Goal: Task Accomplishment & Management: Manage account settings

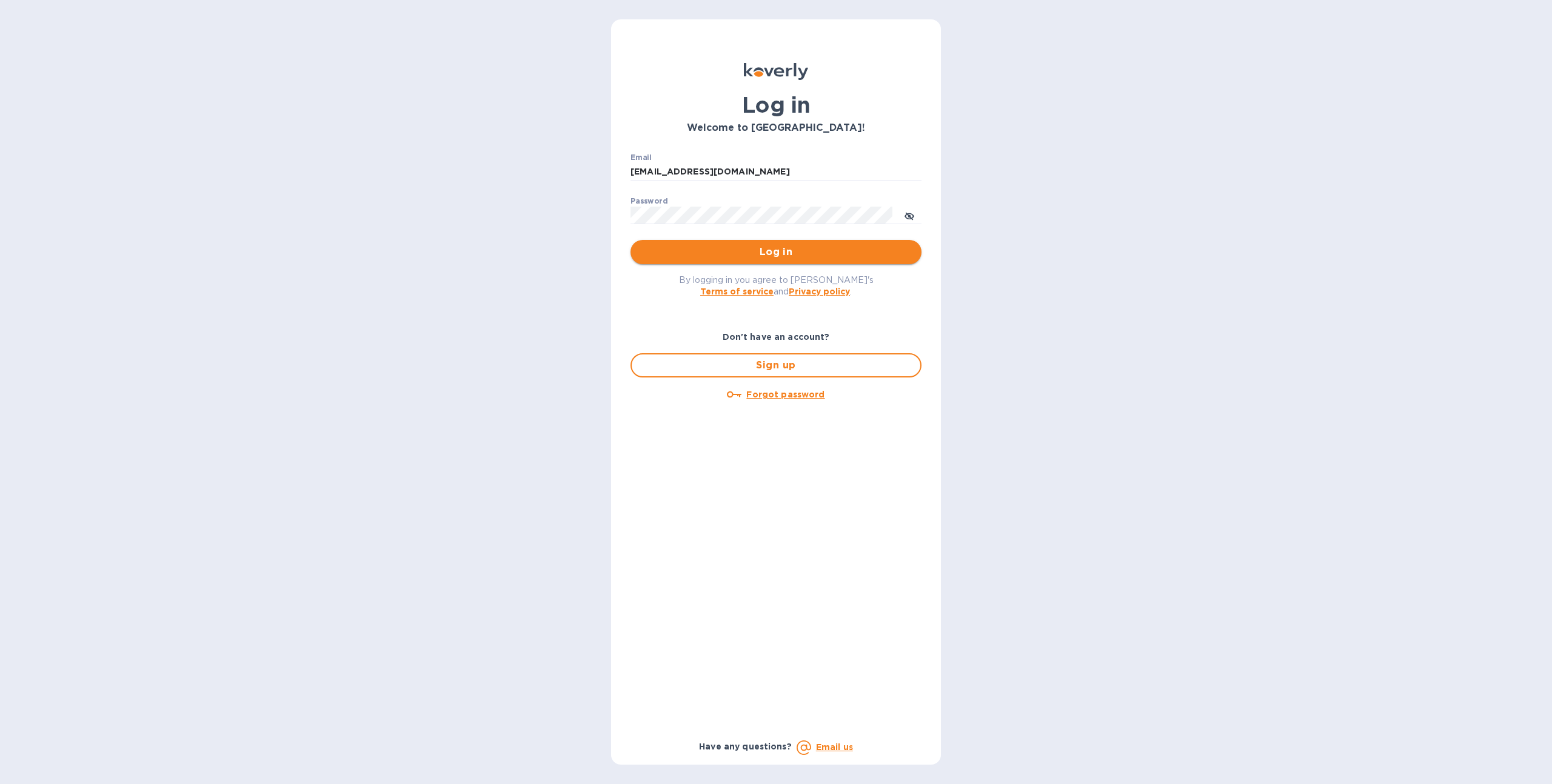
click at [701, 247] on span "Log in" at bounding box center [776, 252] width 271 height 15
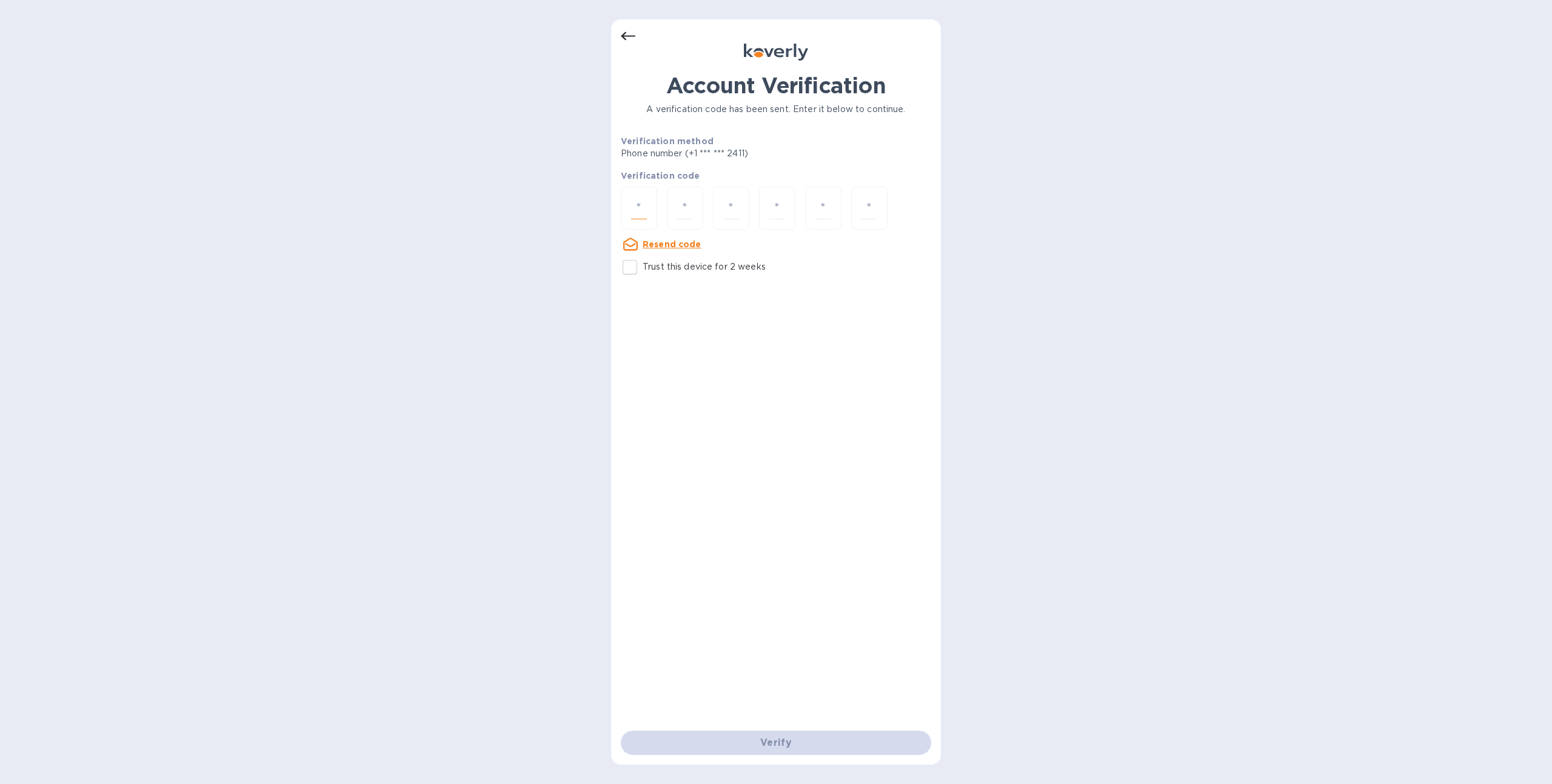
click at [646, 213] on input "number" at bounding box center [638, 208] width 15 height 22
type input "1"
type input "9"
type input "5"
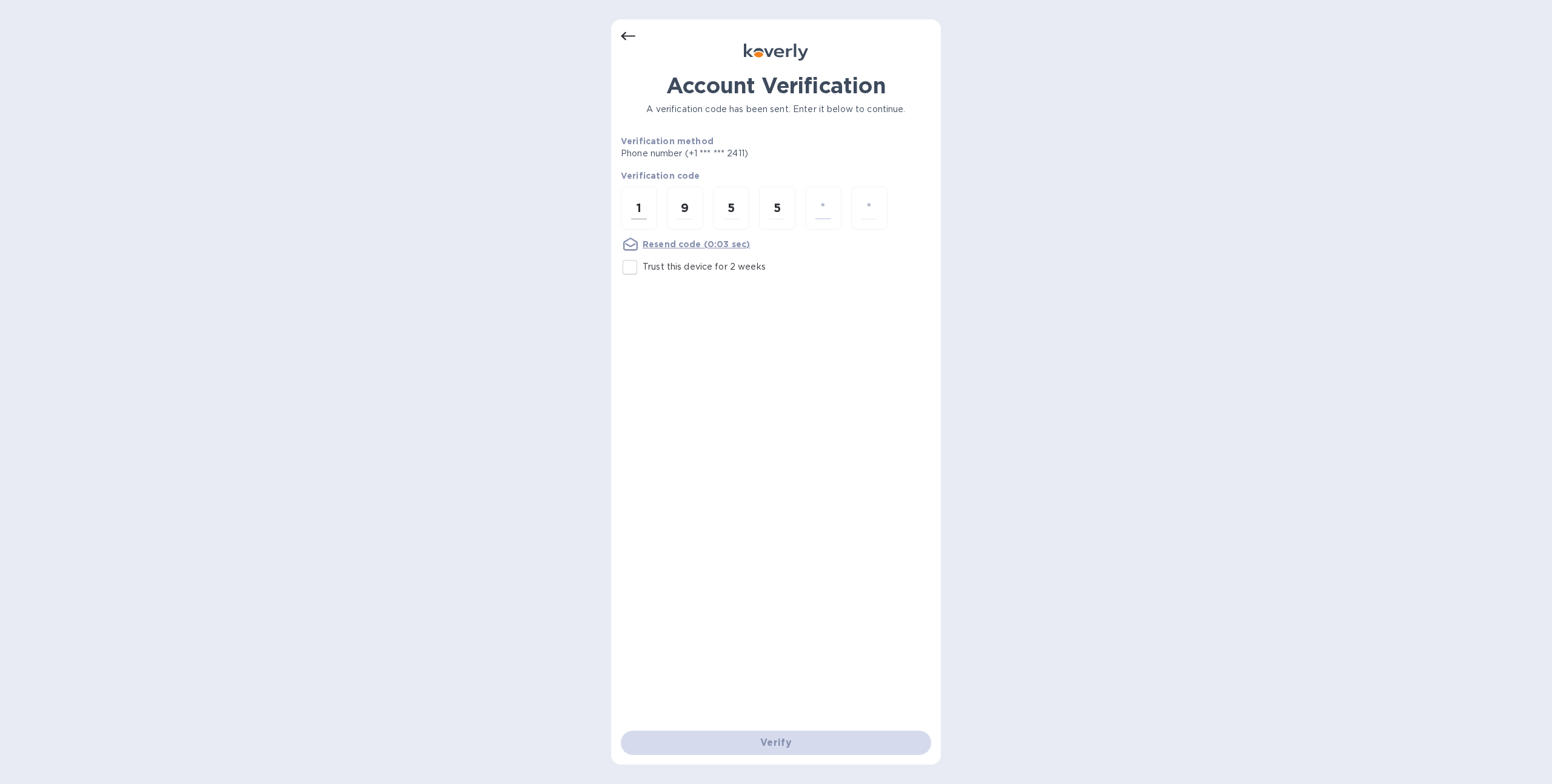
type input "4"
type input "5"
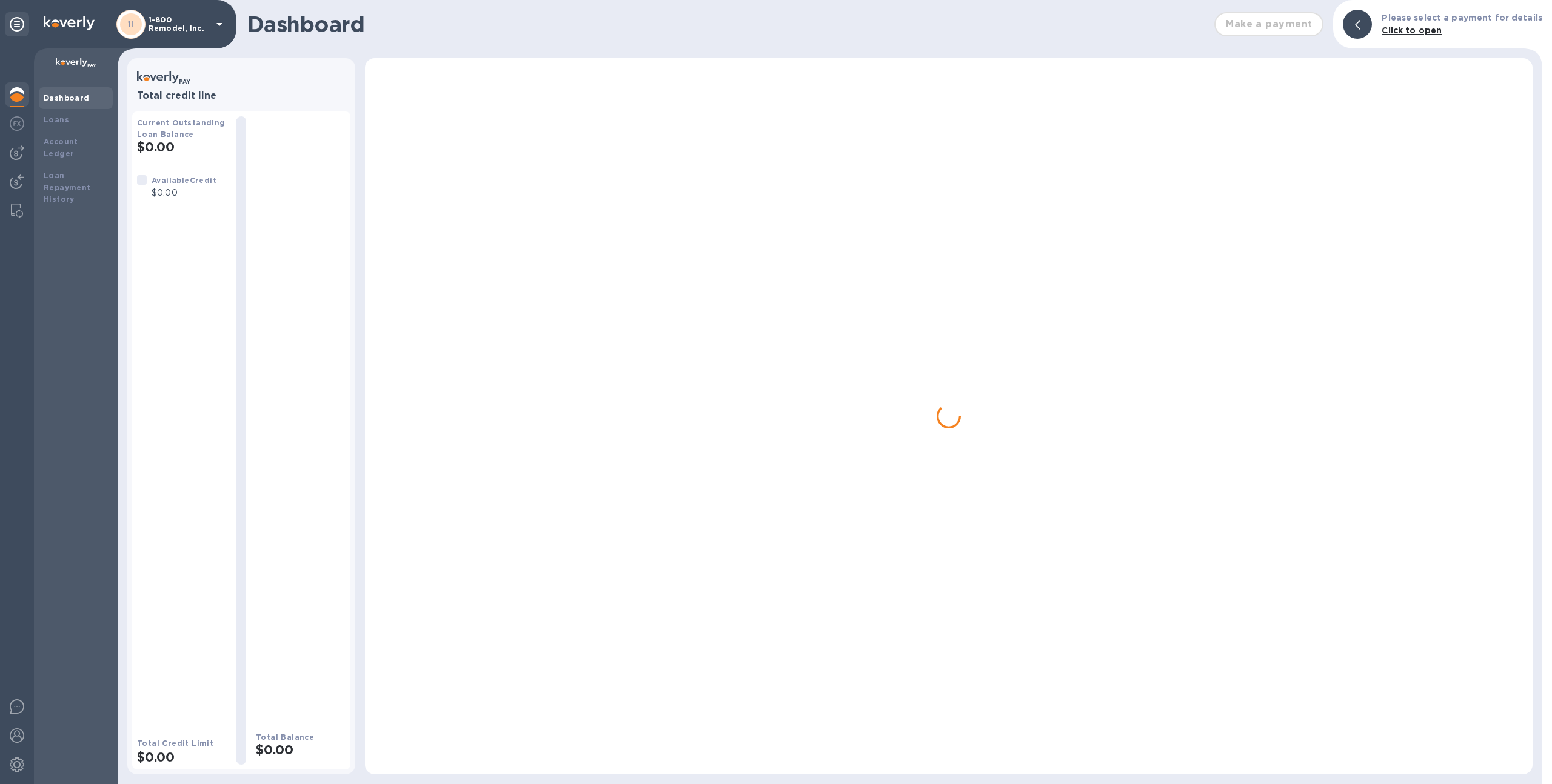
click at [199, 22] on p "1-800 Remodel, Inc." at bounding box center [179, 24] width 61 height 17
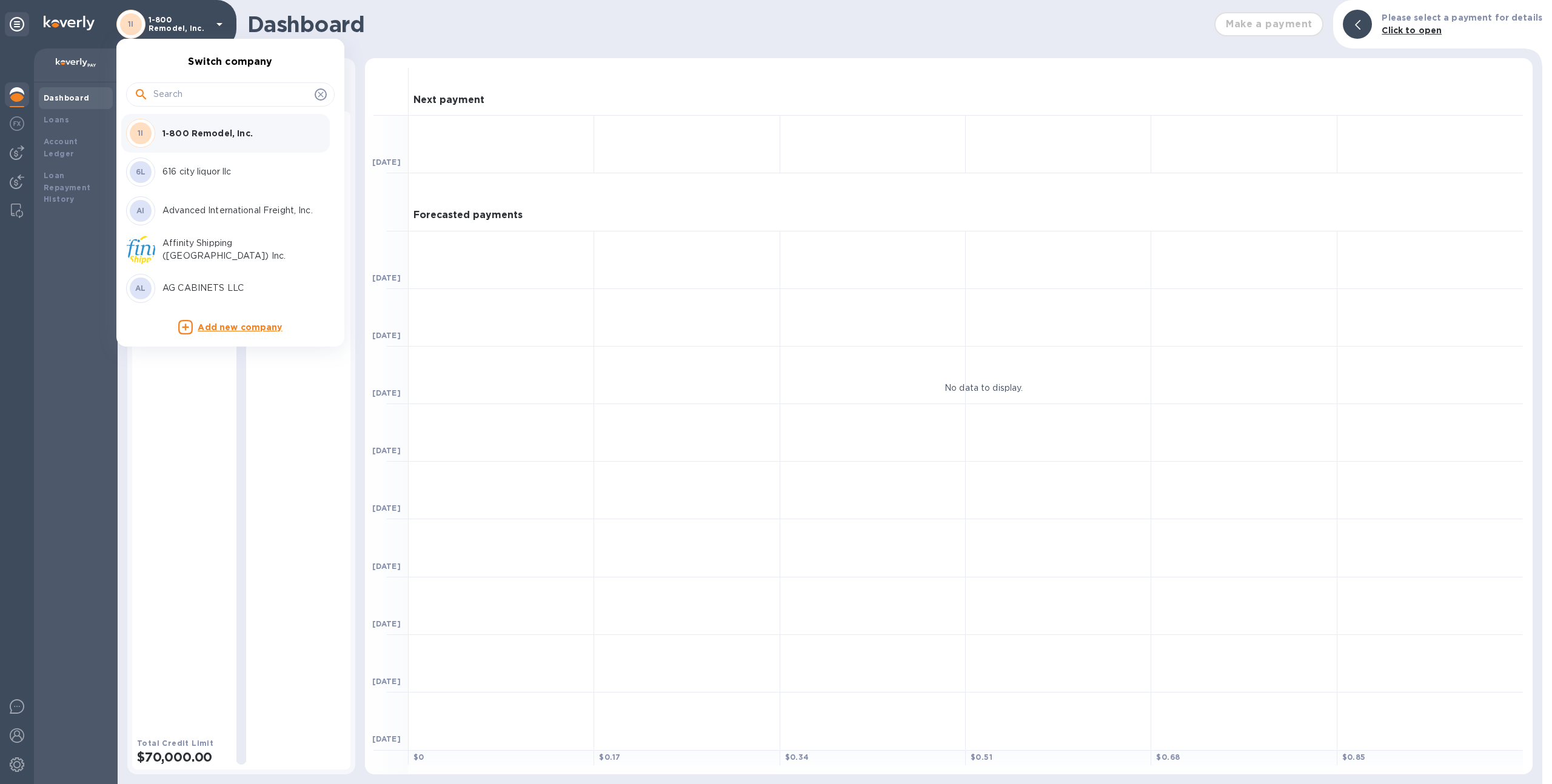
click at [230, 90] on input "text" at bounding box center [232, 94] width 156 height 18
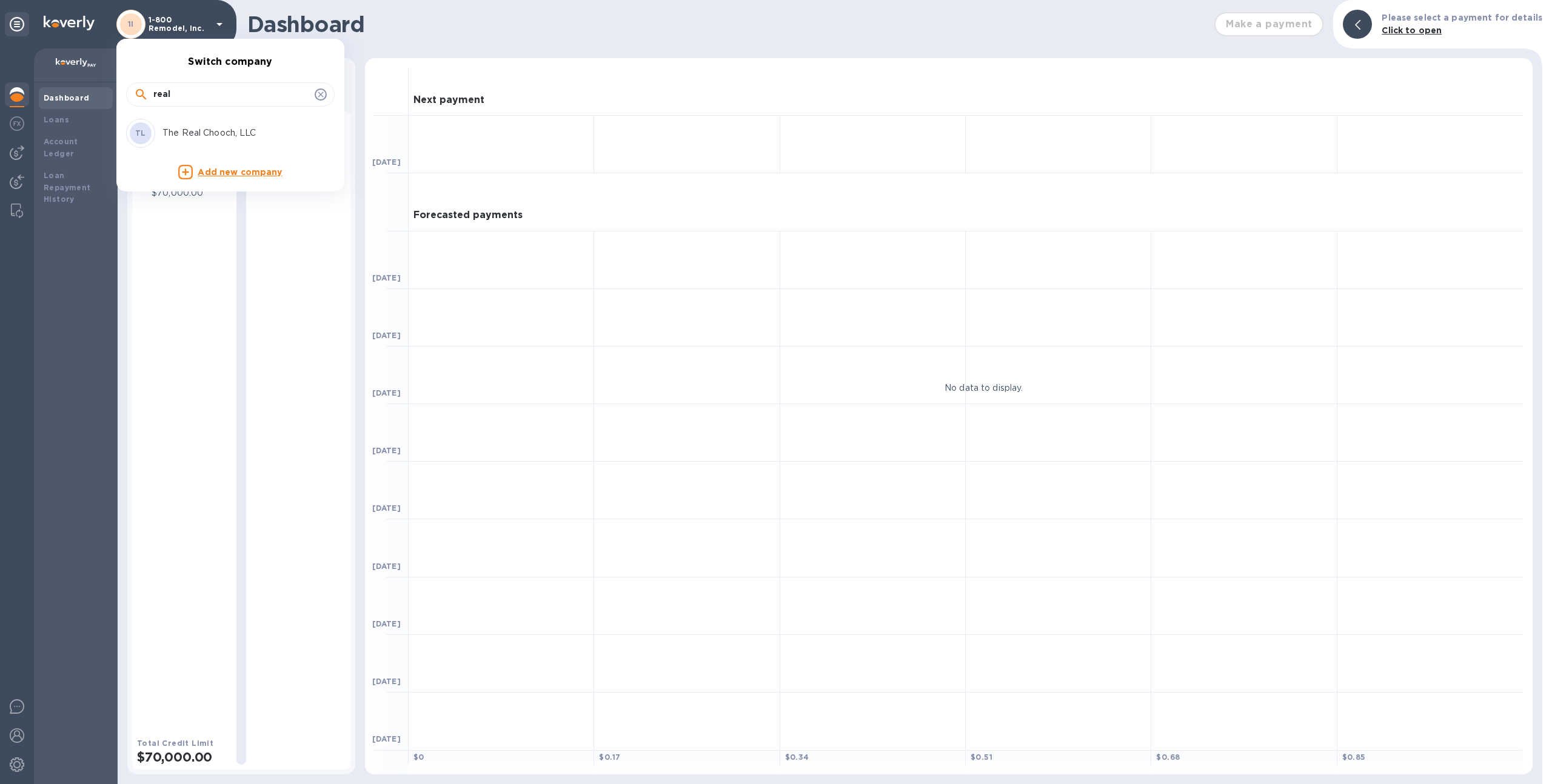
type input "real"
click at [232, 141] on div "TL The Real Chooch, LLC" at bounding box center [220, 133] width 189 height 29
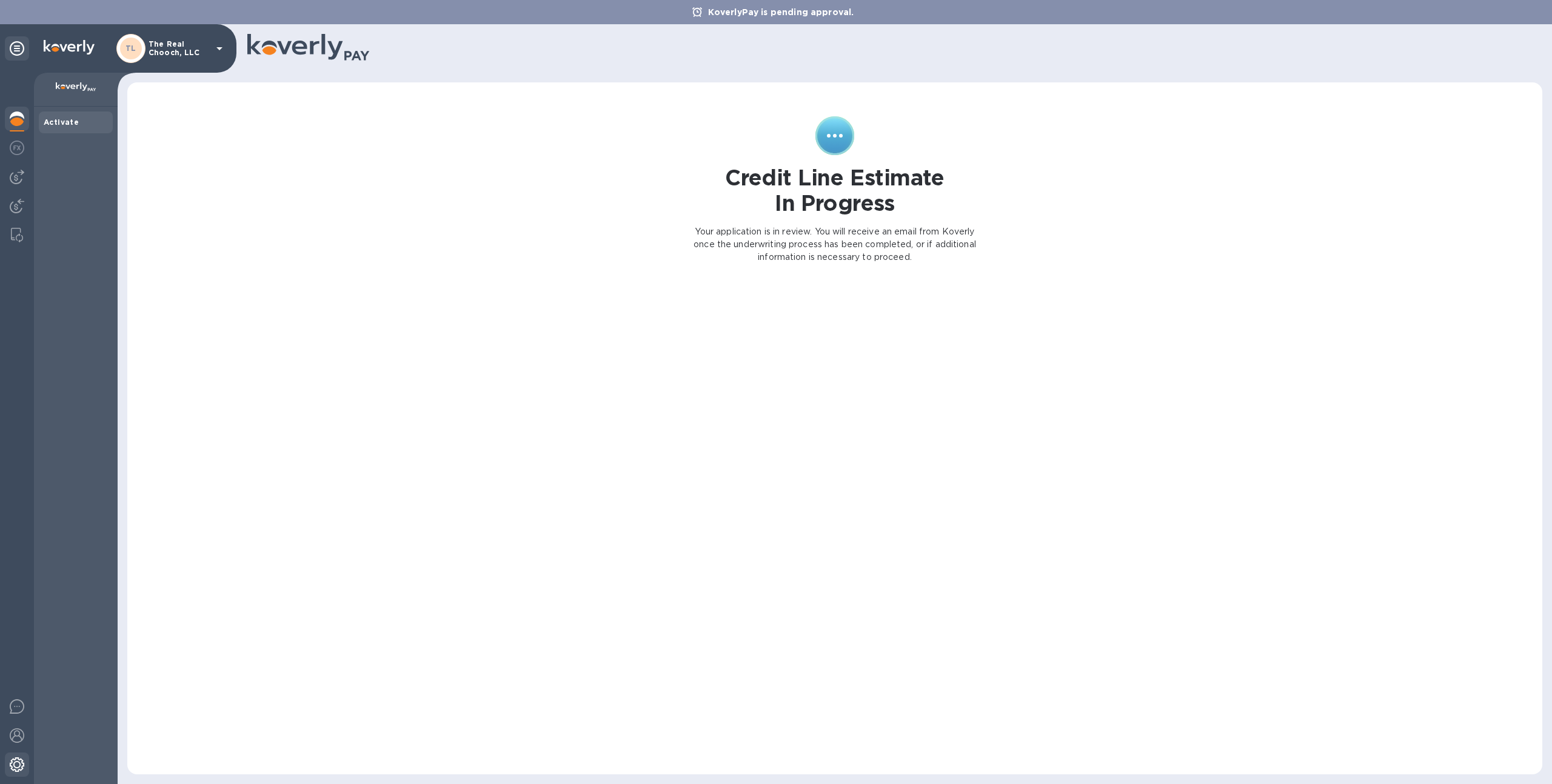
click at [19, 762] on img at bounding box center [17, 765] width 15 height 15
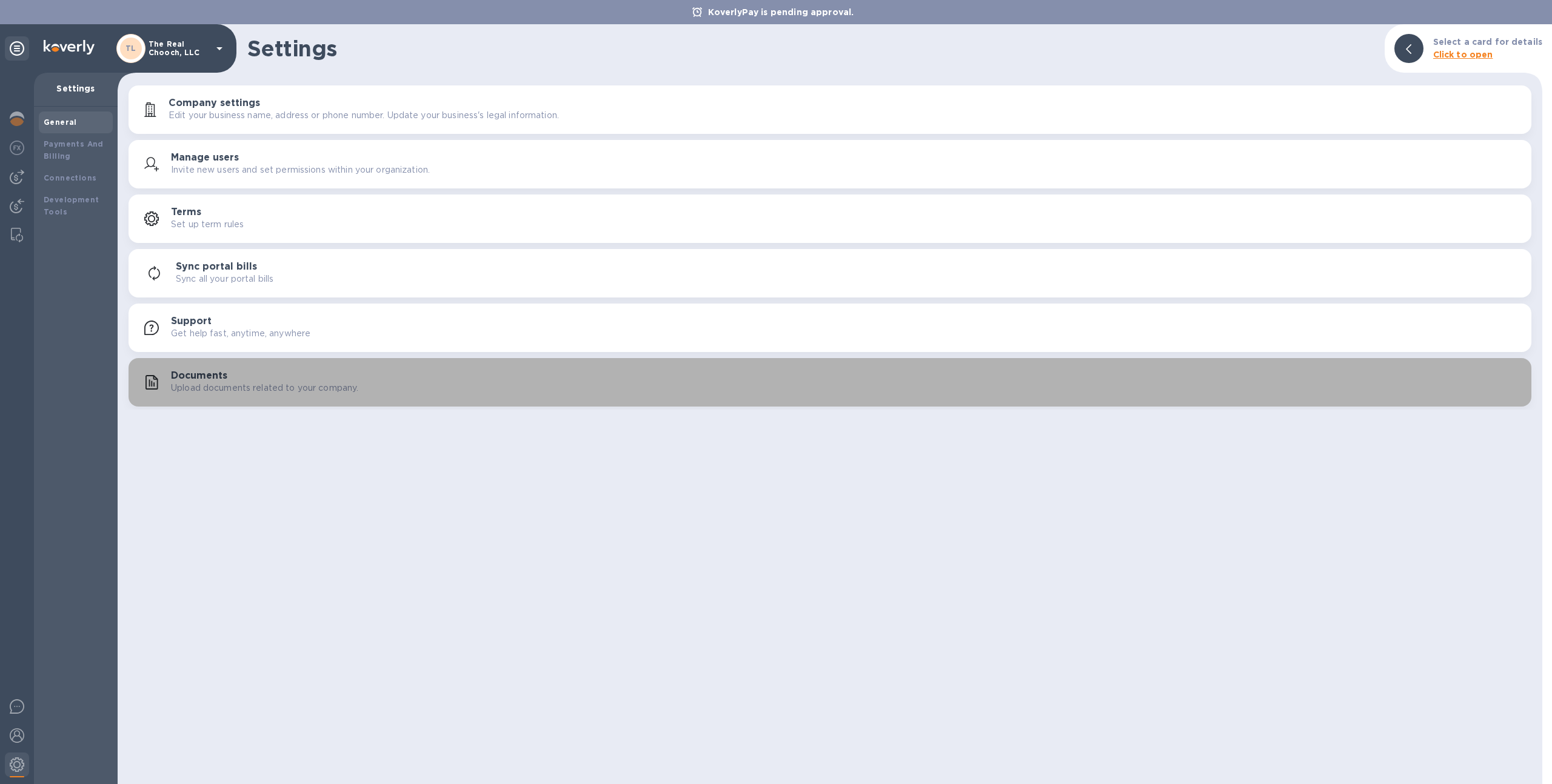
click at [178, 374] on h3 "Documents" at bounding box center [199, 376] width 57 height 11
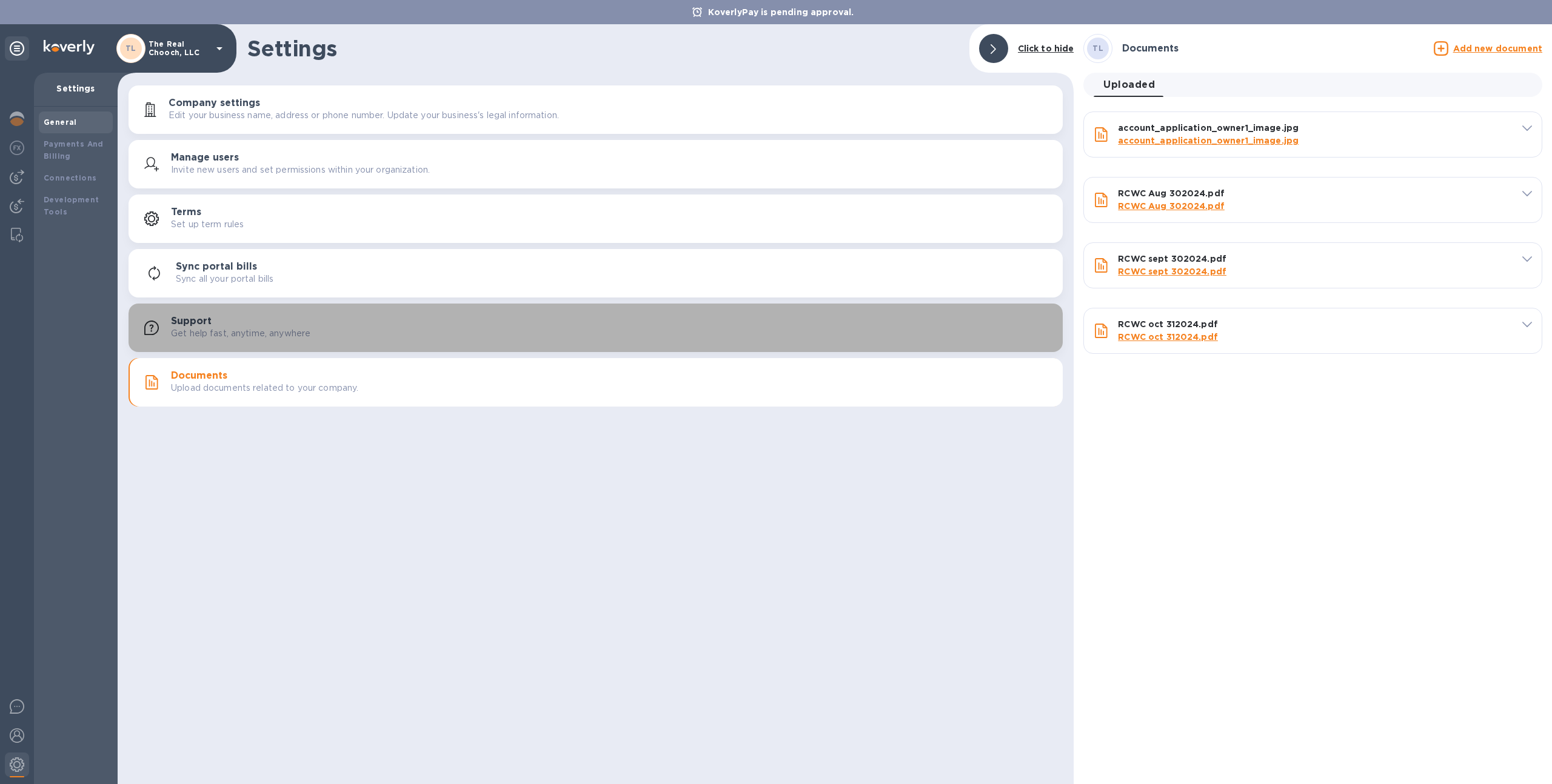
click at [198, 328] on p "Get help fast, anytime, anywhere" at bounding box center [240, 333] width 139 height 13
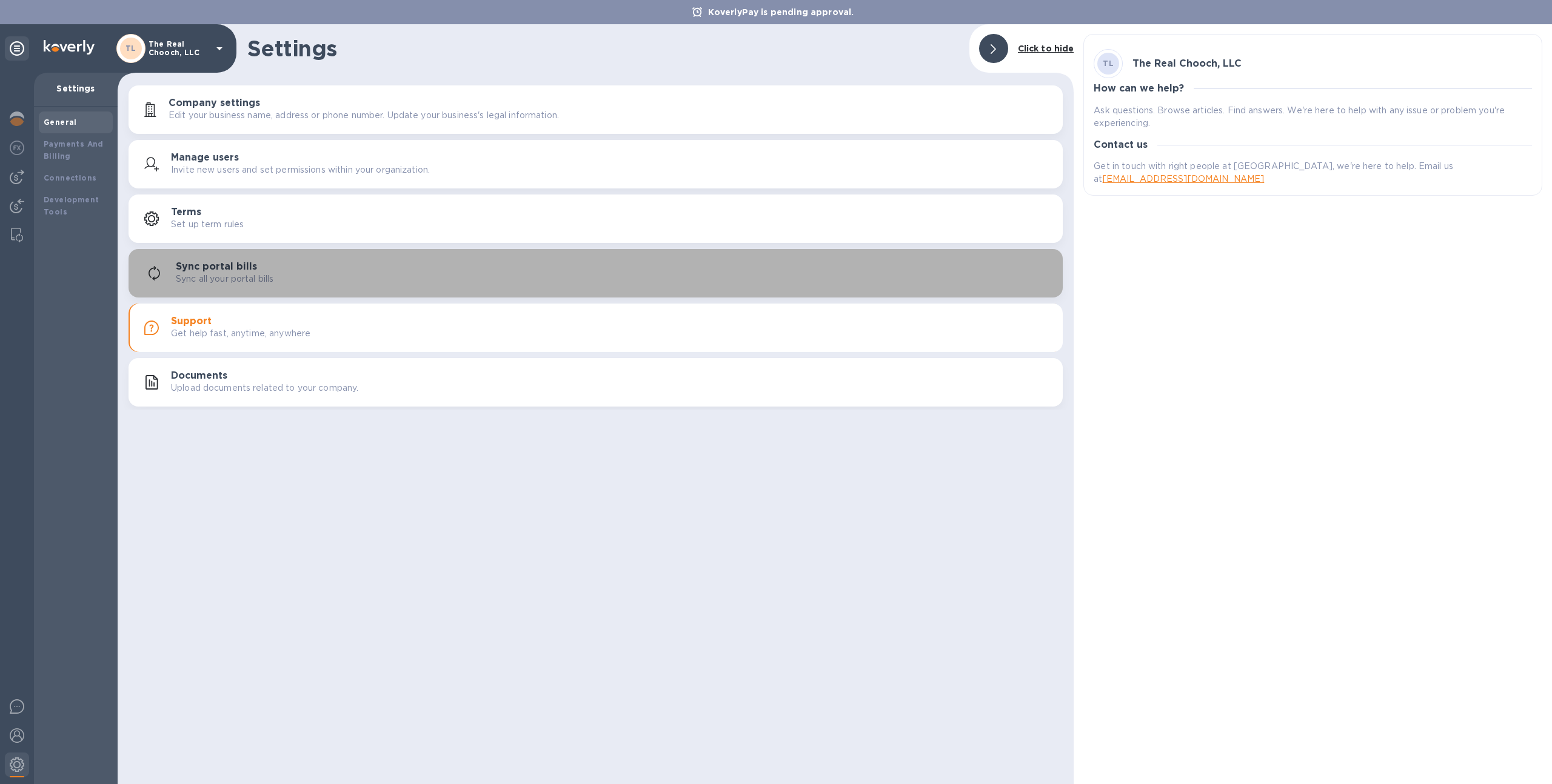
click at [216, 263] on h3 "Sync portal bills" at bounding box center [216, 266] width 81 height 11
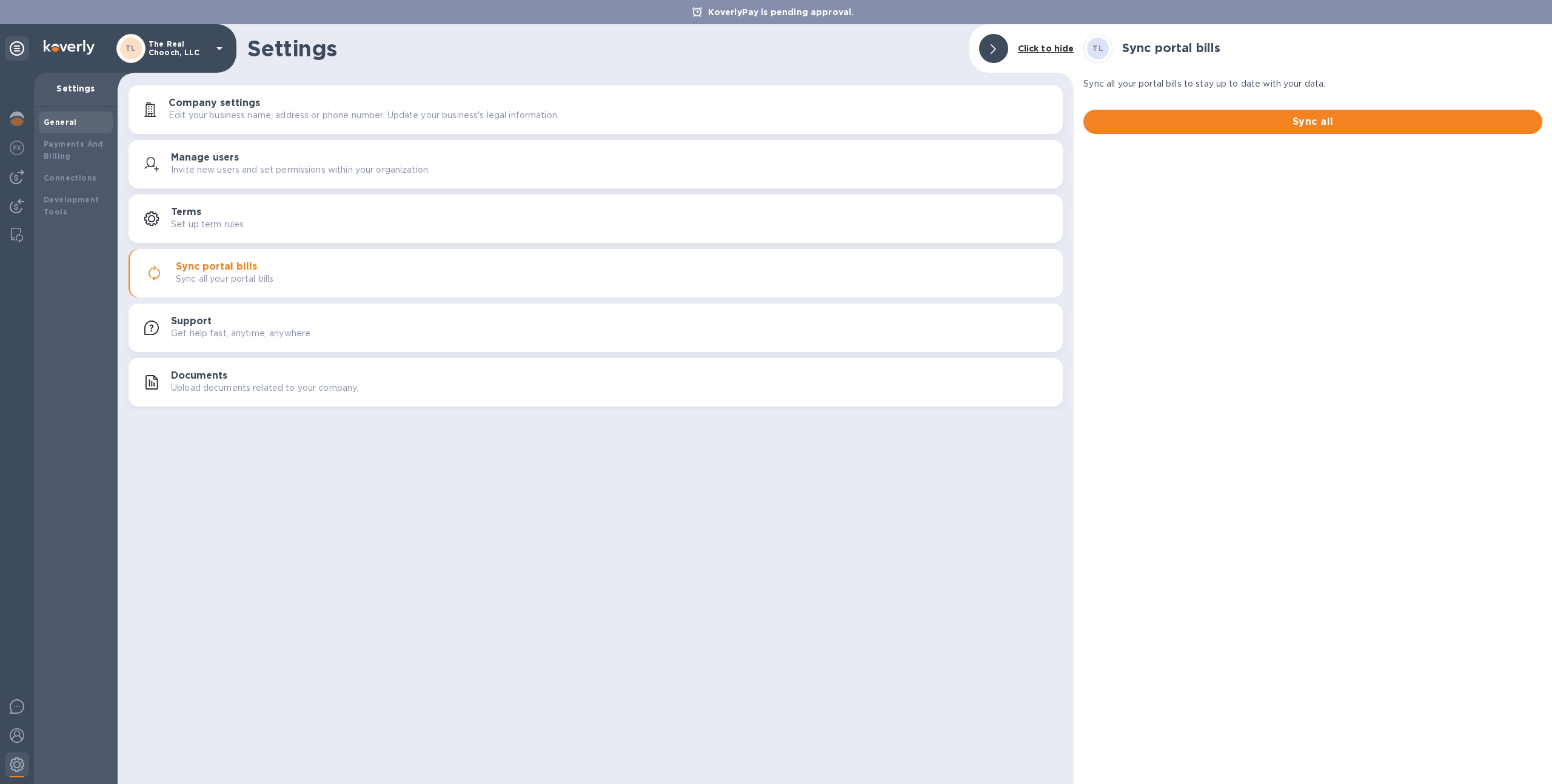
click at [236, 229] on p "Set up term rules" at bounding box center [207, 224] width 73 height 13
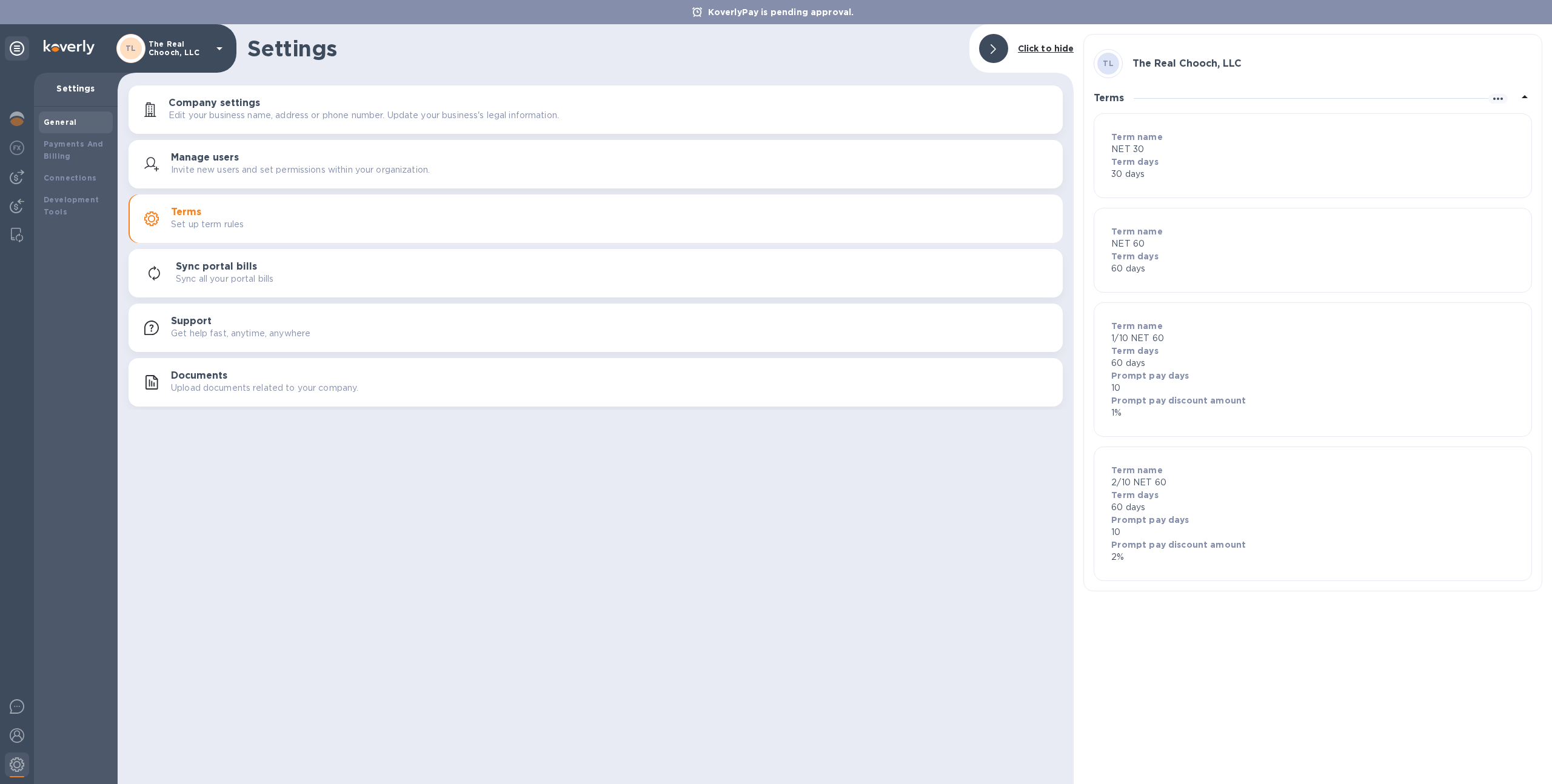
click at [312, 171] on p "Invite new users and set permissions within your organization." at bounding box center [300, 170] width 259 height 13
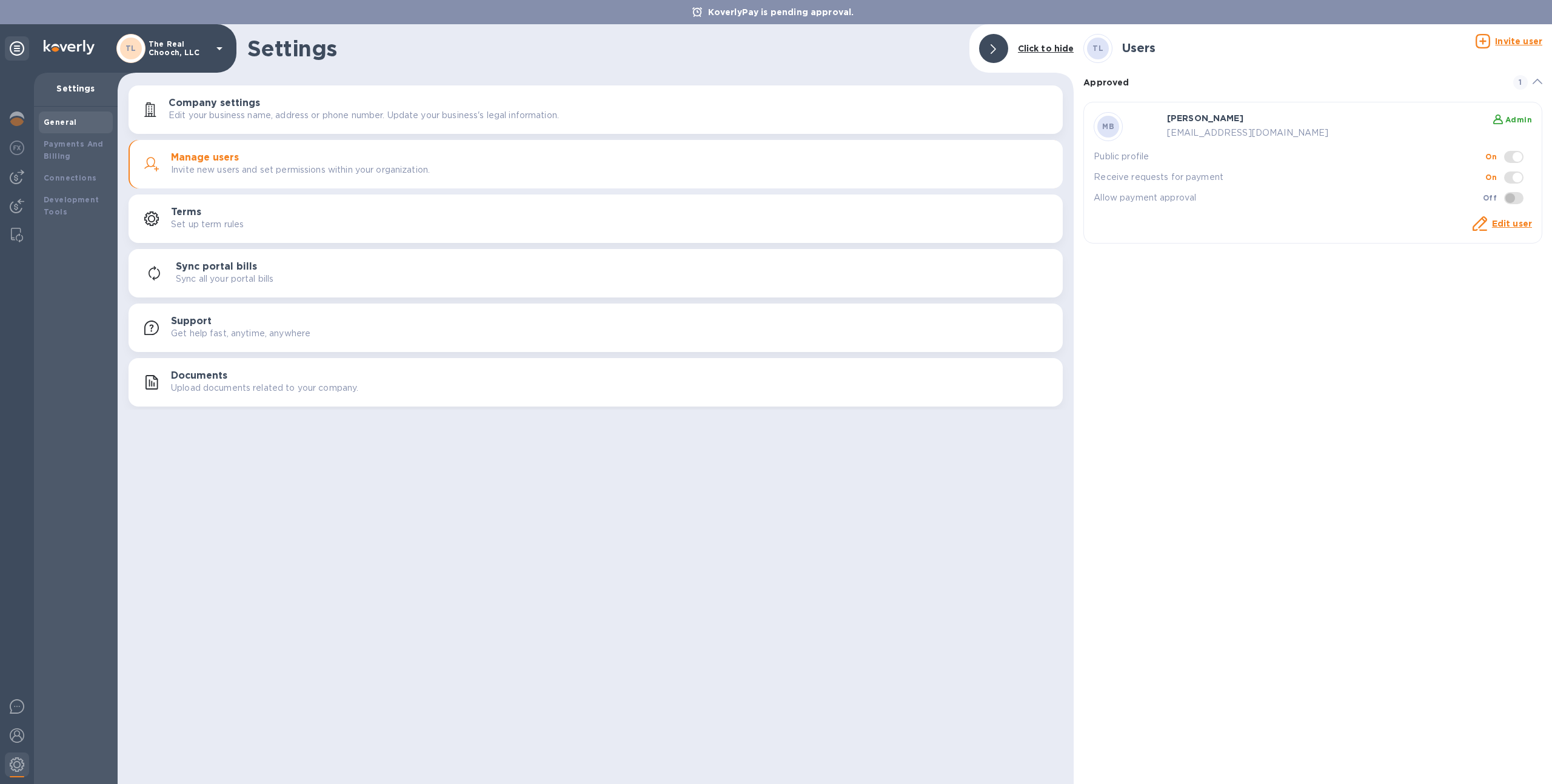
click at [320, 120] on p "Edit your business name, address or phone number. Update your business's legal …" at bounding box center [364, 115] width 391 height 13
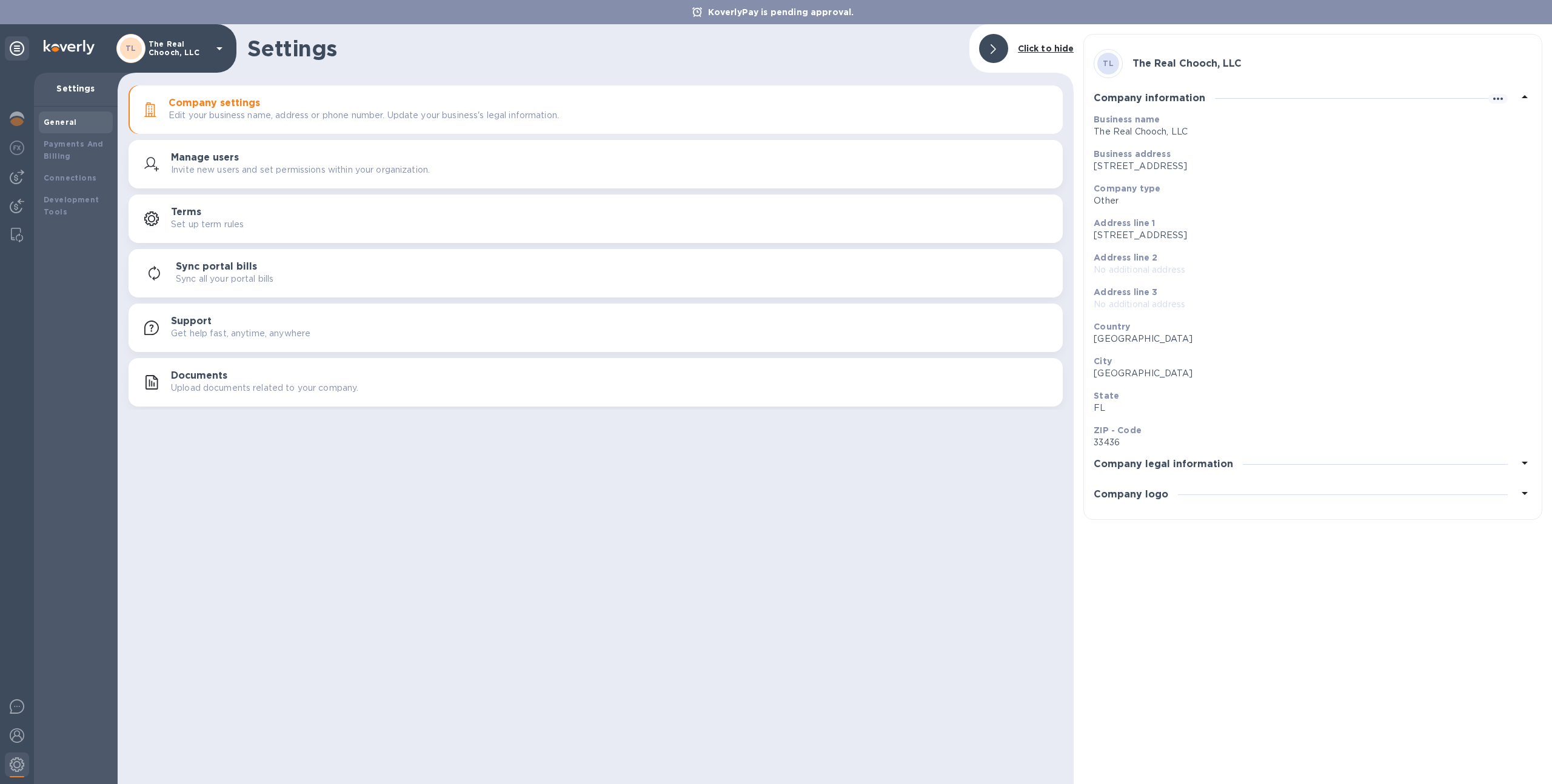
click at [331, 153] on div "Manage users Invite new users and set permissions within your organization." at bounding box center [612, 164] width 882 height 24
